Goal: Find specific page/section: Find specific page/section

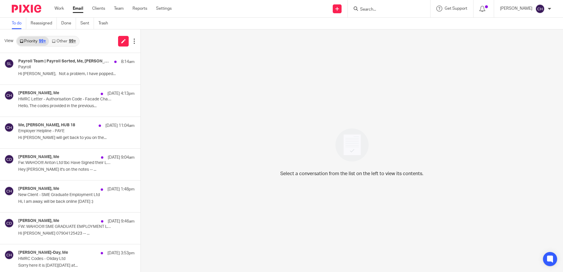
click at [369, 8] on input "Search" at bounding box center [386, 9] width 53 height 5
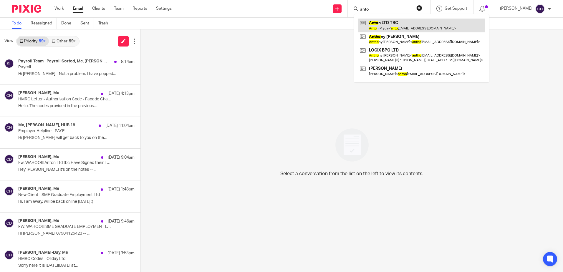
type input "anto"
click at [389, 28] on link at bounding box center [421, 26] width 126 height 14
